Goal: Task Accomplishment & Management: Manage account settings

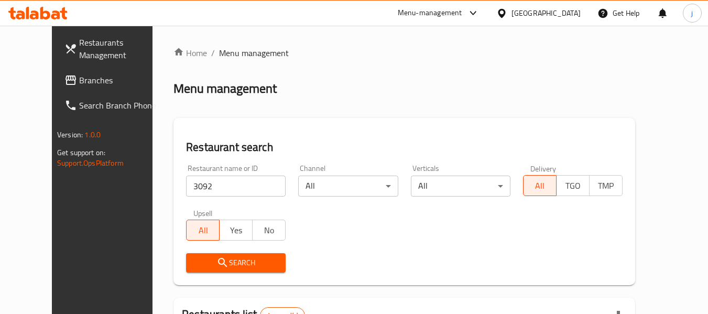
click at [79, 80] on span "Branches" at bounding box center [120, 80] width 83 height 13
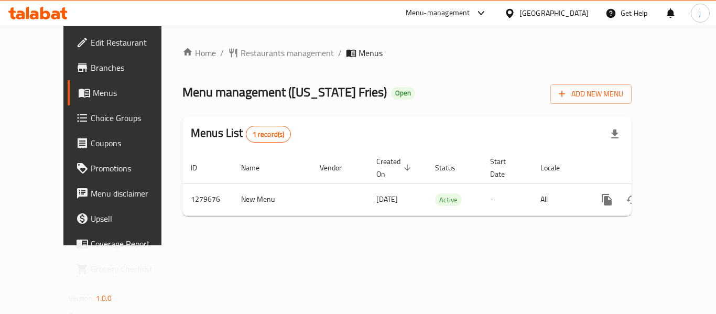
click at [91, 117] on span "Choice Groups" at bounding box center [133, 118] width 84 height 13
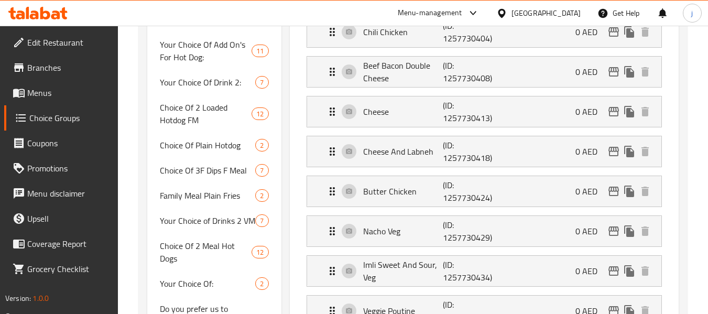
scroll to position [629, 0]
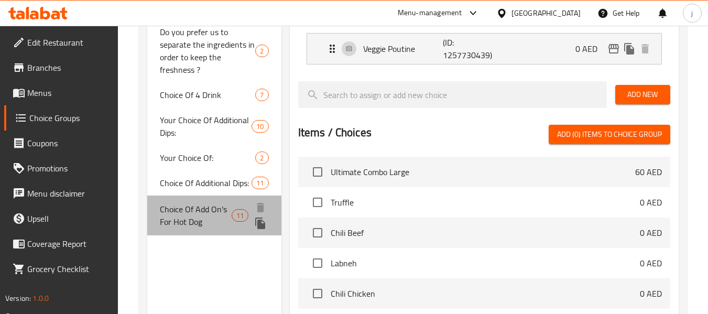
click at [188, 227] on span "Choice Of Add On's For Hot Dog" at bounding box center [196, 215] width 72 height 25
type input "Choice Of Add On's For Hot Dog"
type input "إختيارك من الإضافات للهوت دوج:"
type input "0"
type input "11"
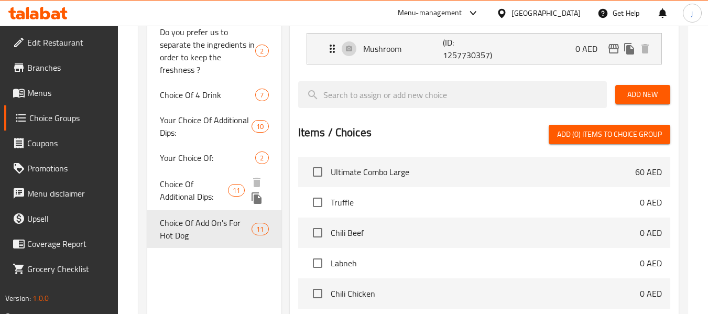
drag, startPoint x: 196, startPoint y: 192, endPoint x: 374, endPoint y: 201, distance: 178.5
click at [196, 192] on span "Choice Of Additional Dips:" at bounding box center [194, 190] width 68 height 25
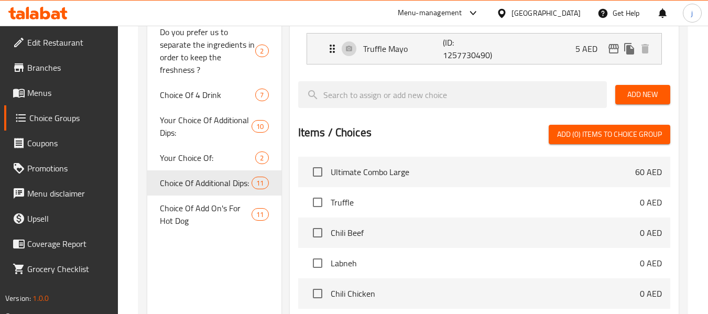
type input "Choice Of Additional Dips:"
type input "الاختيار من الصلصات الإضافية:"
type input "10"
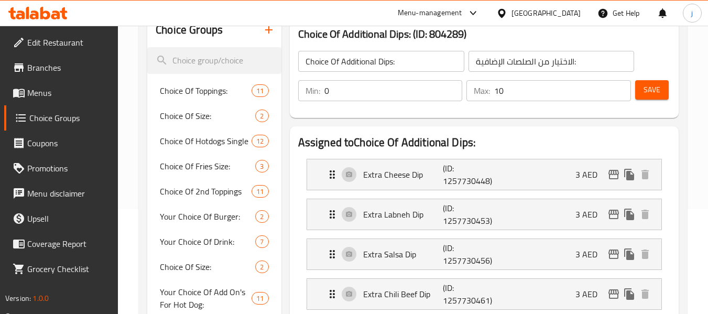
scroll to position [0, 0]
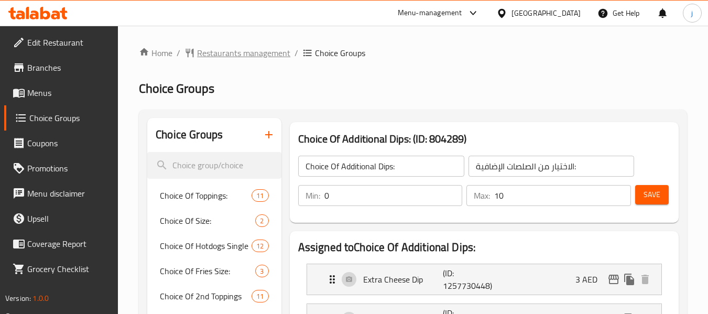
click at [227, 55] on span "Restaurants management" at bounding box center [243, 53] width 93 height 13
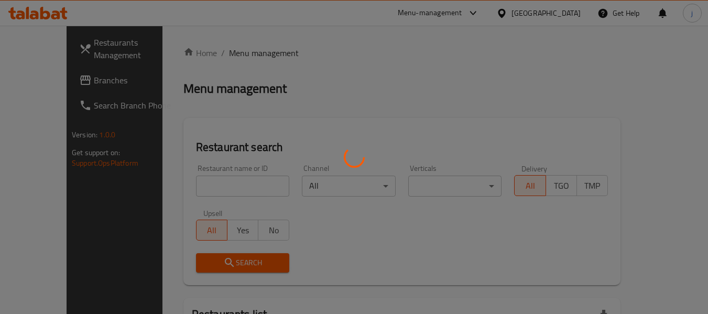
click at [41, 73] on div at bounding box center [354, 157] width 708 height 314
click at [44, 83] on div at bounding box center [354, 157] width 708 height 314
click at [36, 78] on div at bounding box center [354, 157] width 708 height 314
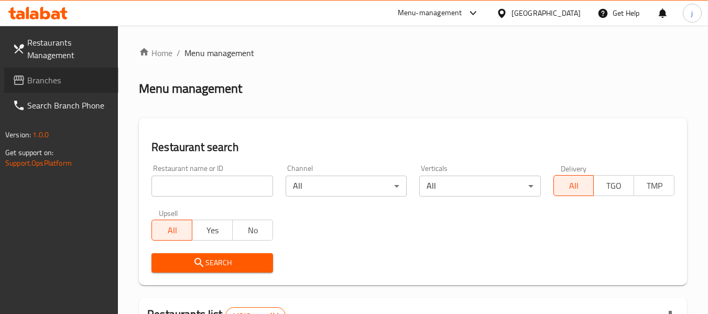
click at [33, 81] on span "Branches" at bounding box center [68, 80] width 83 height 13
